Goal: Check status: Check status

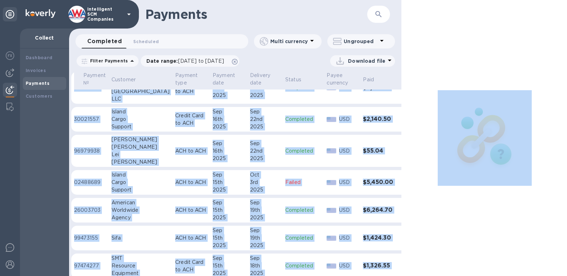
scroll to position [646, 9]
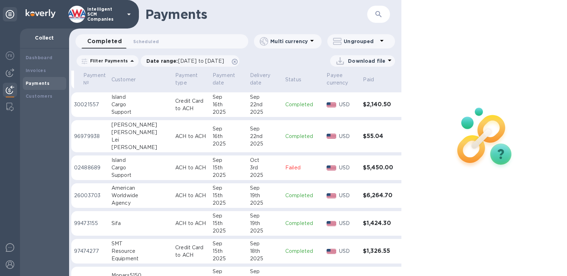
click at [361, 163] on td "$5,450.00" at bounding box center [378, 167] width 36 height 25
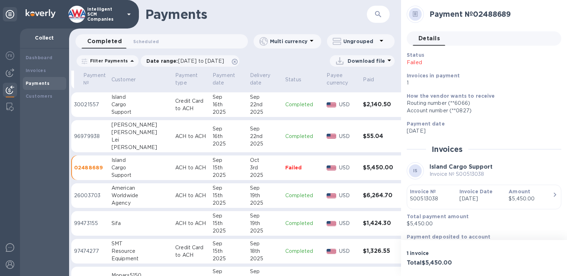
click at [434, 199] on p "S00513038" at bounding box center [432, 198] width 44 height 7
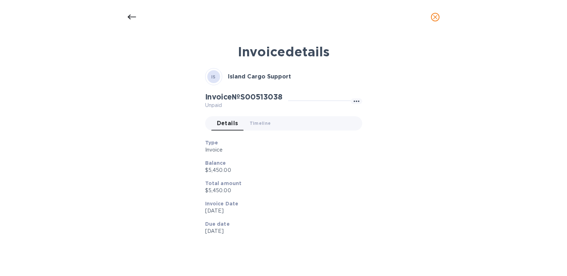
click at [434, 199] on div "Invoice details IS Island Cargo Support Invoice № S00513038 Unpaid Details 0 Ti…" at bounding box center [283, 149] width 338 height 218
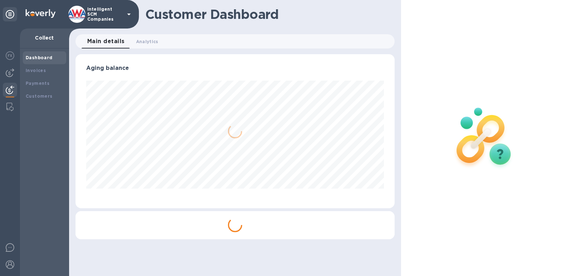
scroll to position [154, 319]
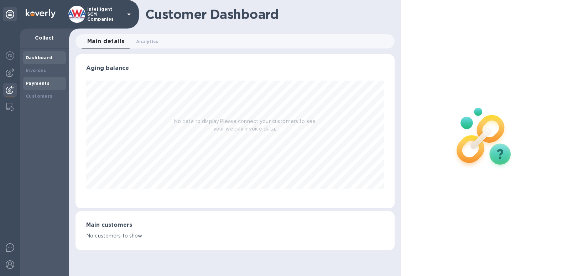
click at [38, 87] on div "Payments" at bounding box center [45, 83] width 38 height 7
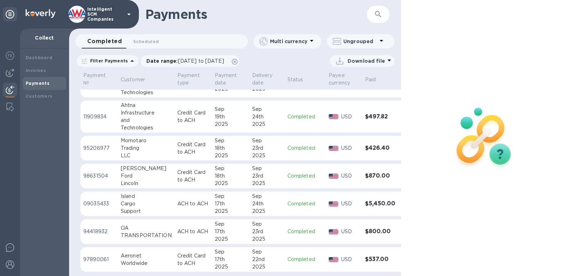
scroll to position [408, 0]
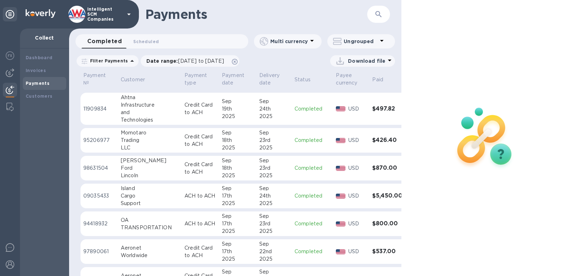
click at [380, 195] on h3 "$5,450.00" at bounding box center [387, 195] width 30 height 7
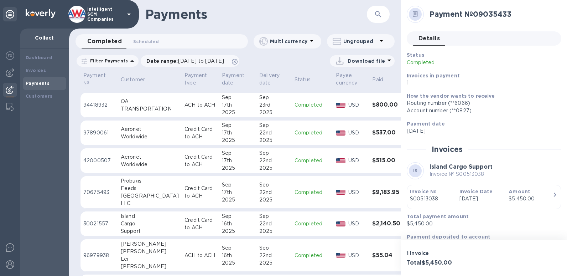
scroll to position [586, 0]
